Goal: Task Accomplishment & Management: Manage account settings

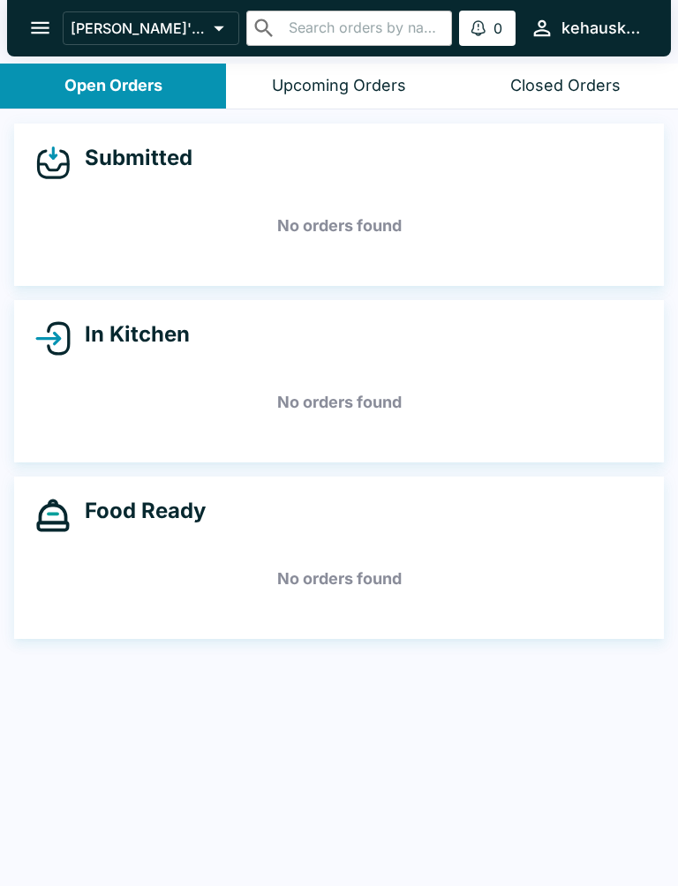
scroll to position [3, 0]
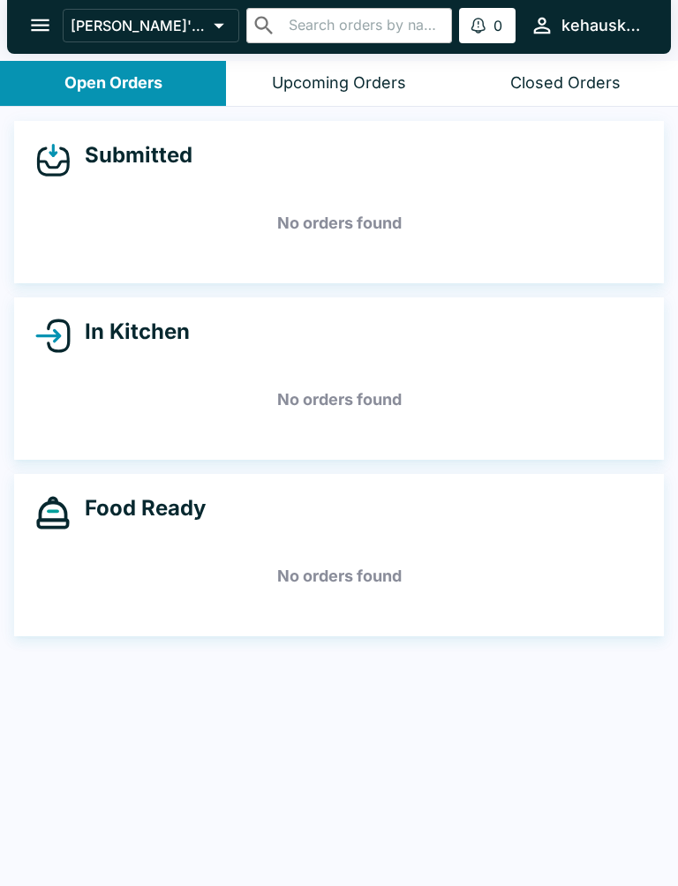
click at [41, 365] on div "In Kitchen No orders found" at bounding box center [338, 378] width 649 height 162
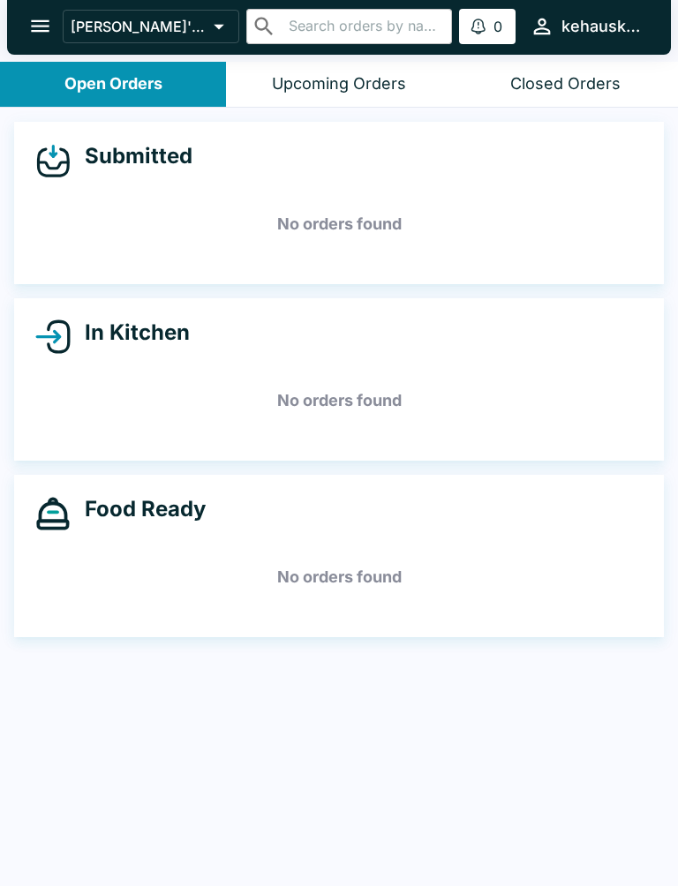
scroll to position [0, 0]
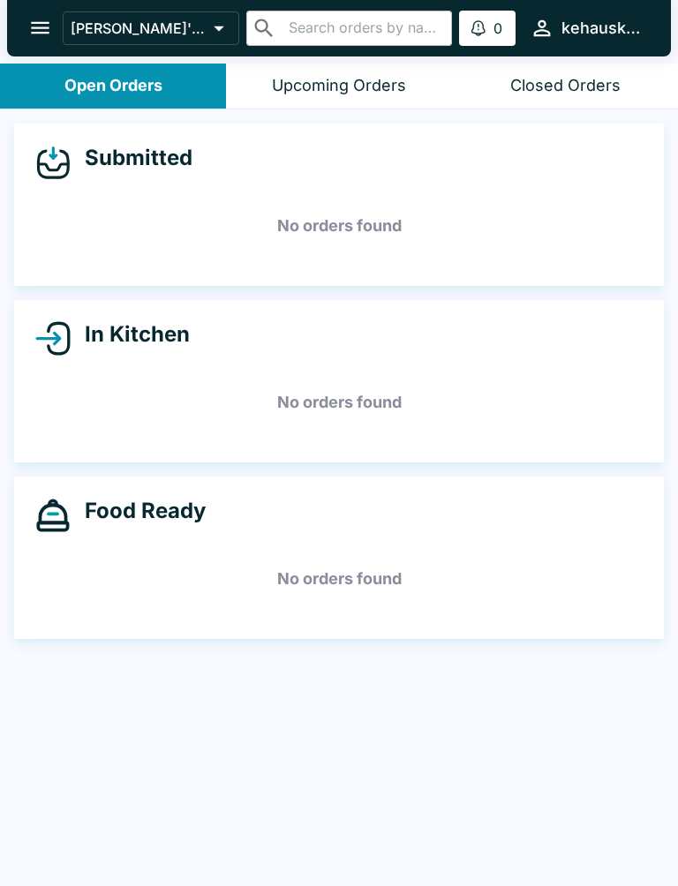
click at [49, 30] on icon "open drawer" at bounding box center [40, 28] width 24 height 24
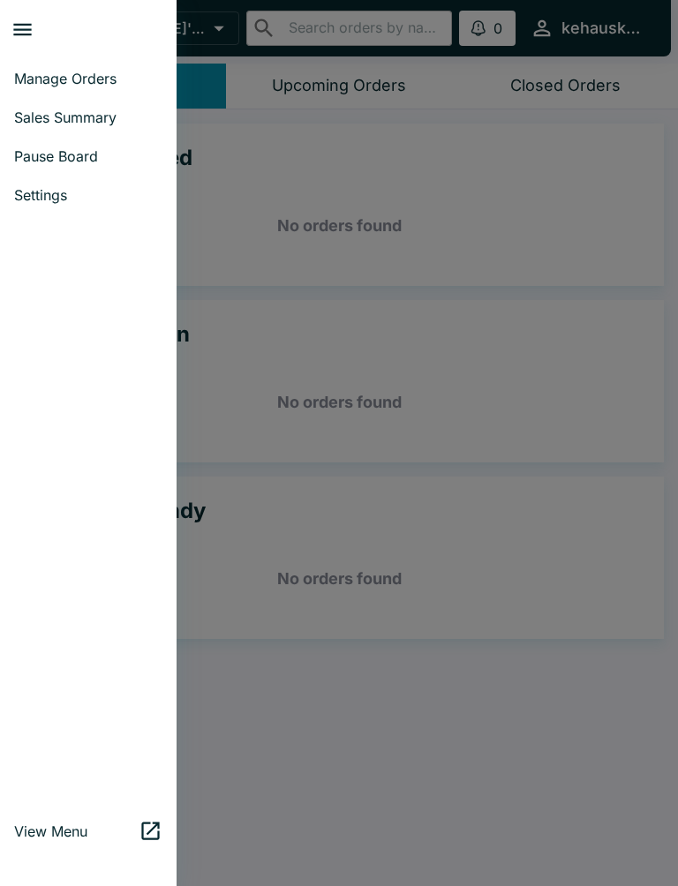
click at [73, 79] on span "Manage Orders" at bounding box center [88, 79] width 148 height 18
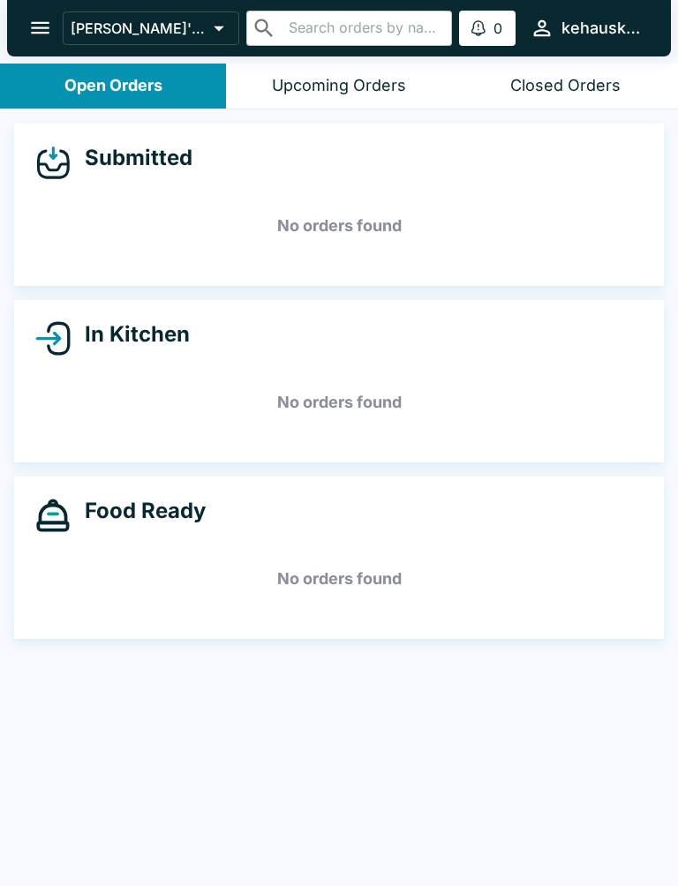
click at [19, 29] on button "open drawer" at bounding box center [40, 27] width 45 height 45
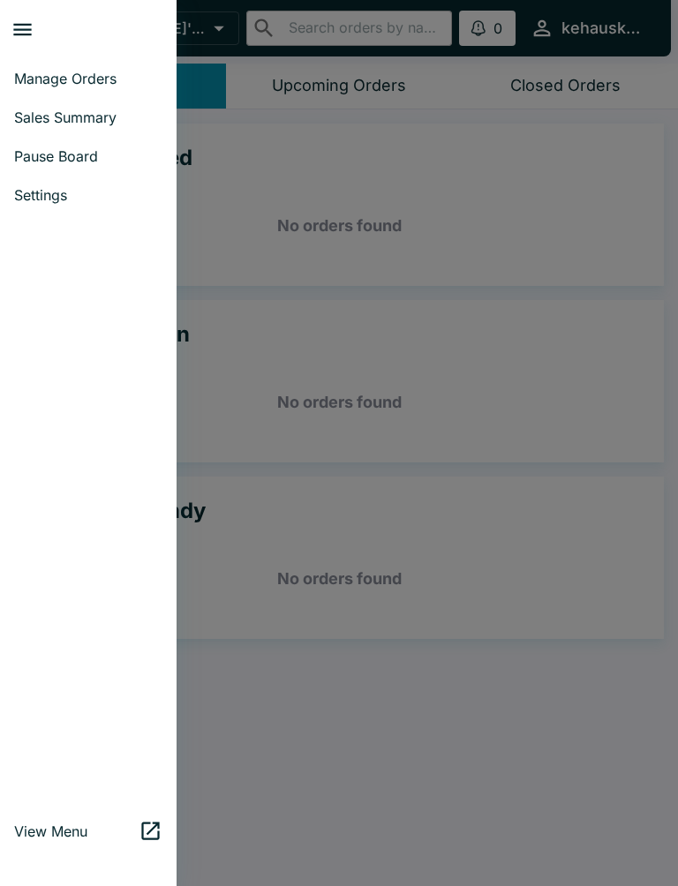
click at [68, 127] on link "Sales Summary" at bounding box center [88, 117] width 176 height 39
select select "03:00"
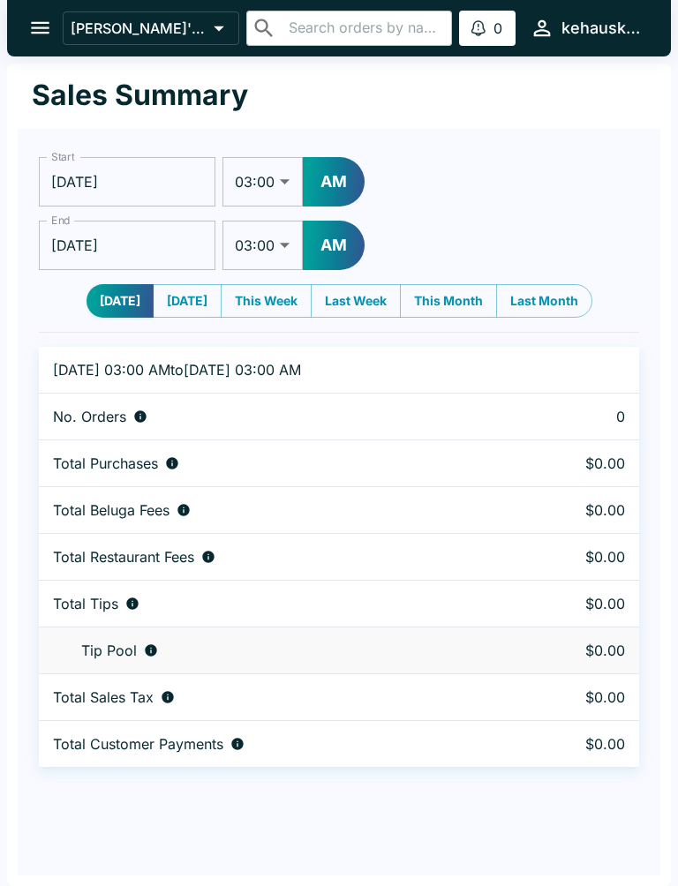
click at [289, 616] on td "Total Tips" at bounding box center [280, 603] width 482 height 47
click at [175, 611] on div "Total Tips" at bounding box center [279, 604] width 453 height 18
